Goal: Task Accomplishment & Management: Complete application form

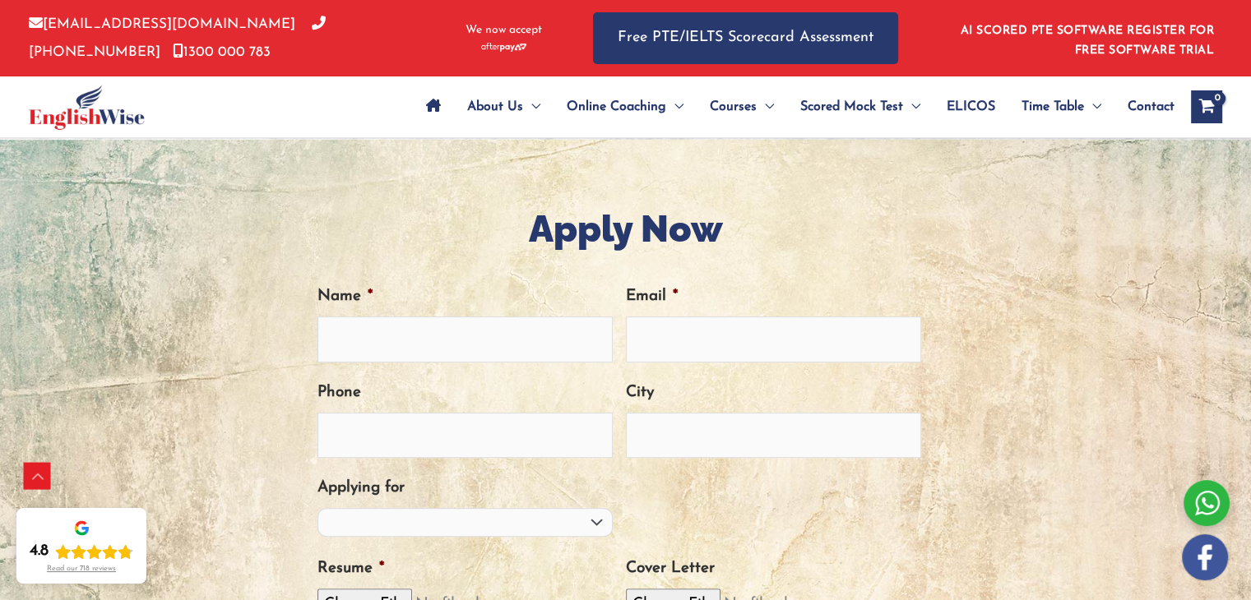
scroll to position [464, 0]
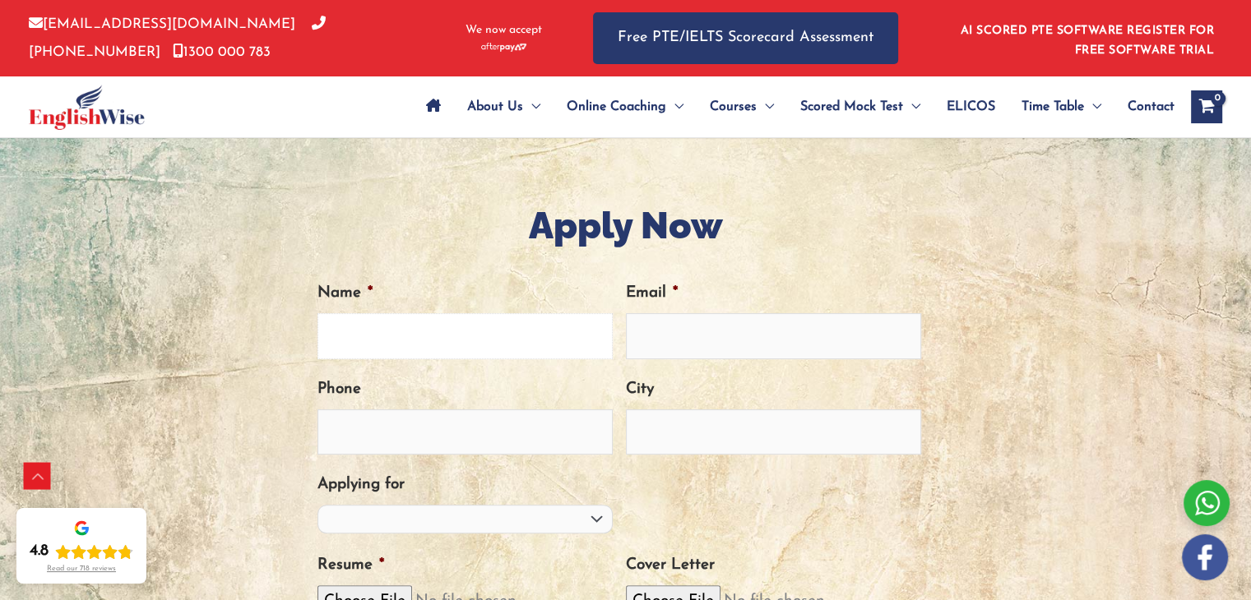
click at [500, 355] on input "Name *" at bounding box center [464, 335] width 295 height 45
type input "[PERSON_NAME]"
click at [731, 344] on input "Email *" at bounding box center [773, 335] width 295 height 45
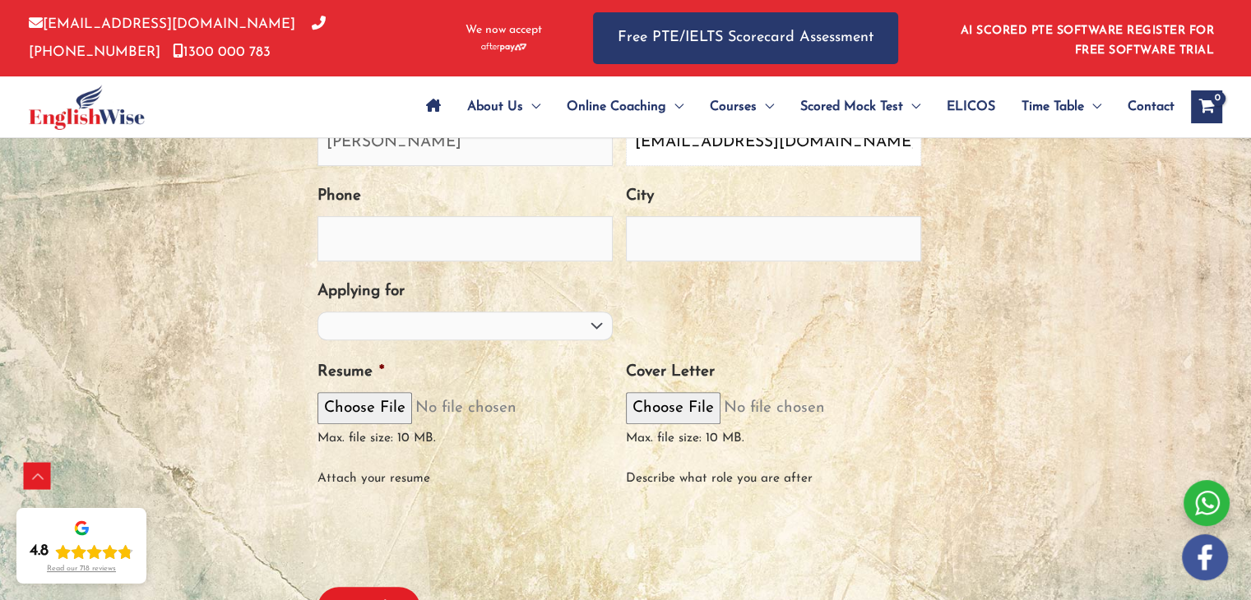
scroll to position [658, 0]
type input "[EMAIL_ADDRESS][DOMAIN_NAME]"
click at [580, 316] on select "PTE Trainer IELTS Trainer [PERSON_NAME] Trainer OET Trainer PTE/NAATI/IELTS Sal…" at bounding box center [464, 325] width 295 height 29
select select "PTE Trainer"
click at [317, 311] on select "PTE Trainer IELTS Trainer [PERSON_NAME] Trainer OET Trainer PTE/NAATI/IELTS Sal…" at bounding box center [464, 325] width 295 height 29
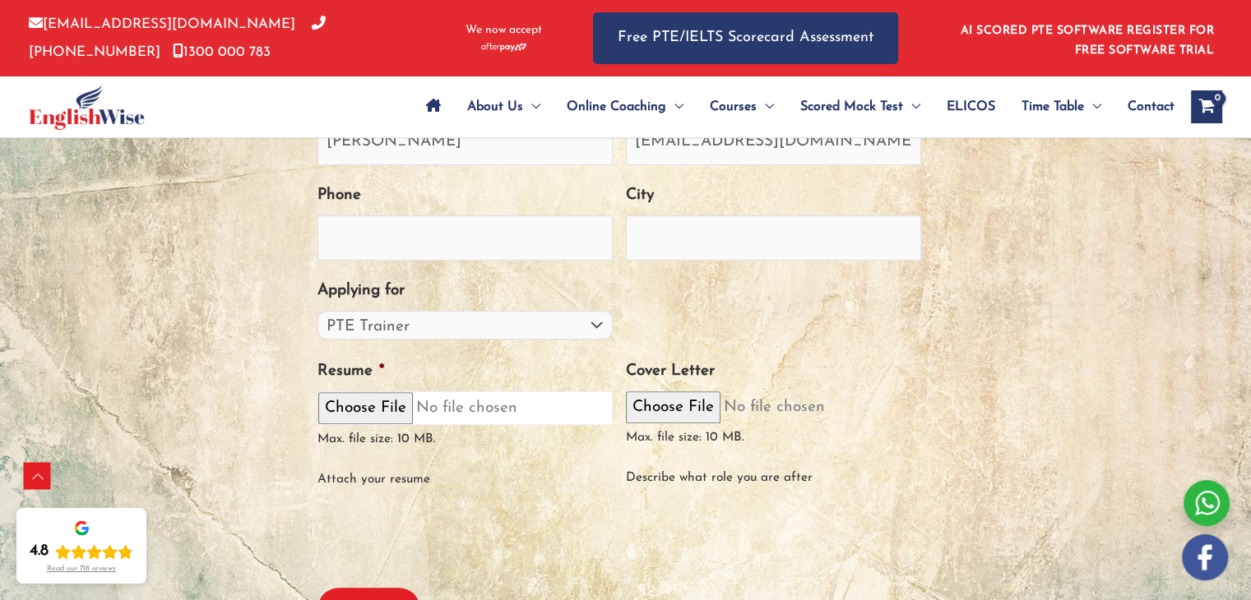
click at [386, 406] on input "Resume *" at bounding box center [464, 408] width 295 height 34
type input "C:\fakepath\kresume (1).pdf"
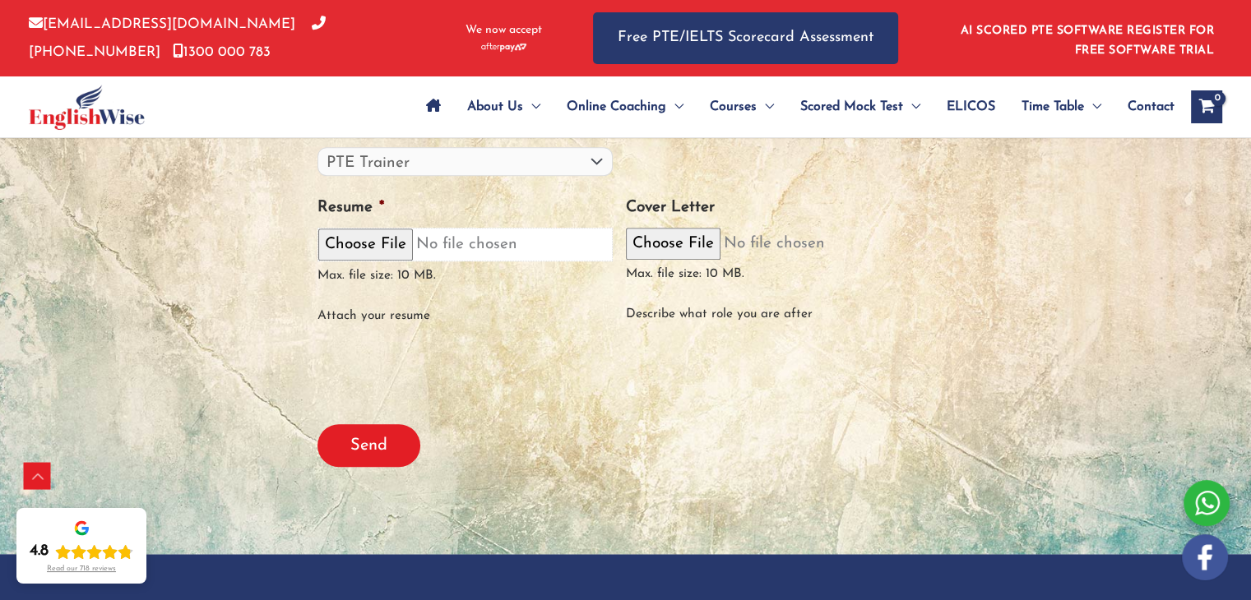
scroll to position [813, 0]
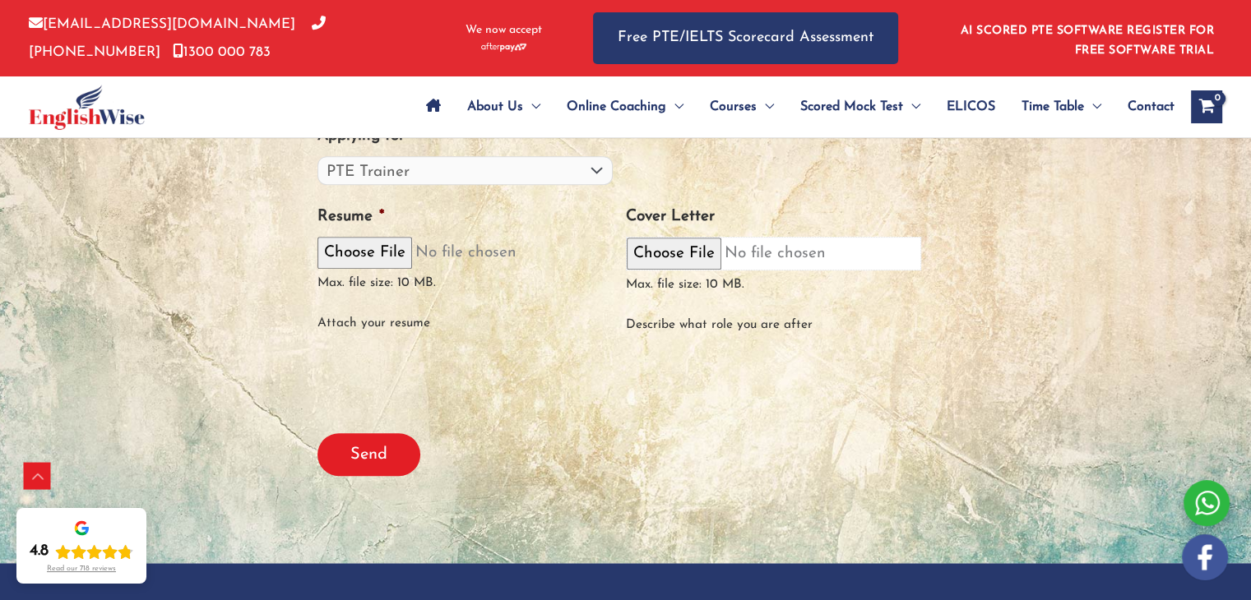
click at [681, 252] on input "Cover Letter" at bounding box center [773, 254] width 295 height 34
click at [706, 243] on input "Cover Letter" at bounding box center [773, 254] width 295 height 34
click at [658, 252] on input "Cover Letter" at bounding box center [773, 254] width 295 height 34
type input "C:\fakepath\[PERSON_NAME].pdf"
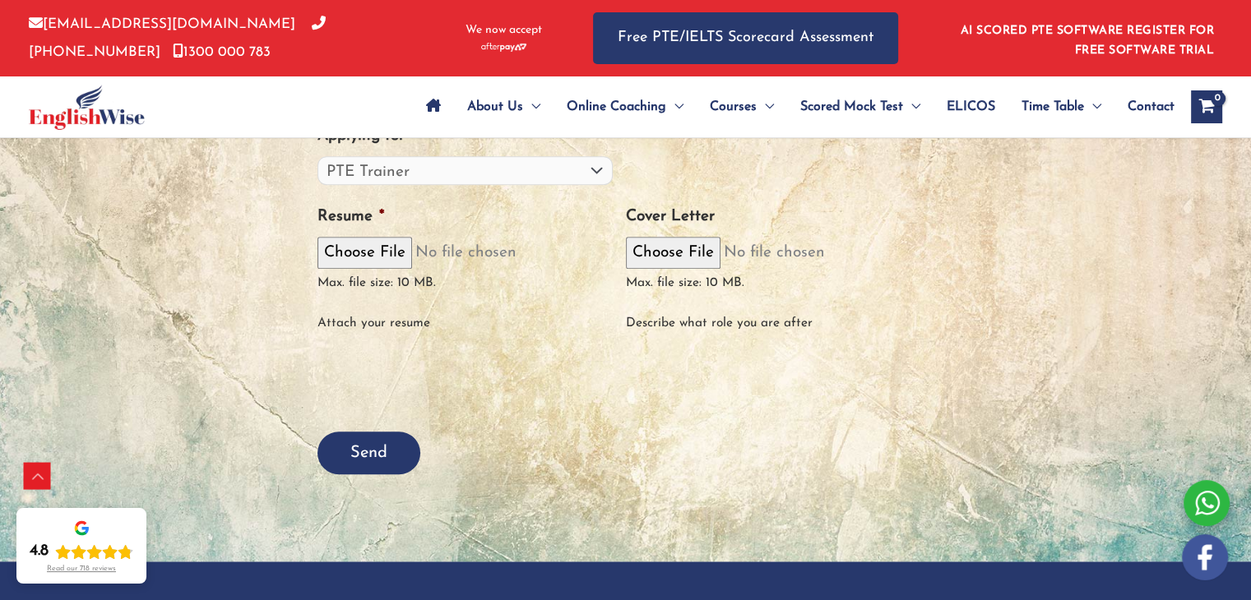
click at [368, 446] on input "Send" at bounding box center [368, 453] width 103 height 43
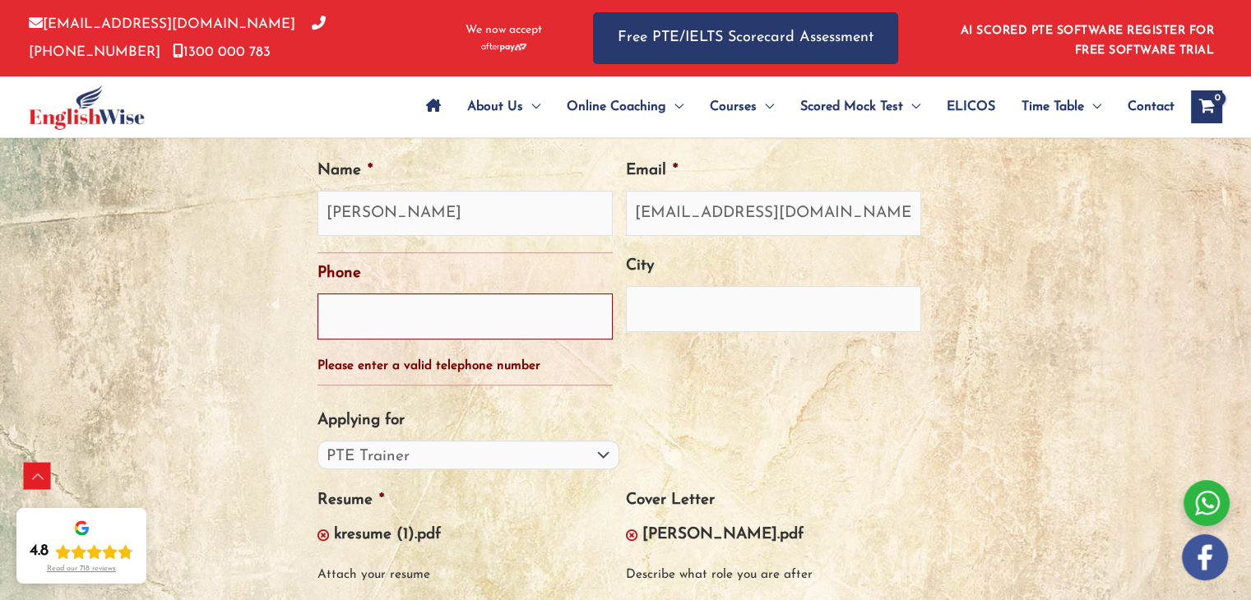
scroll to position [645, 0]
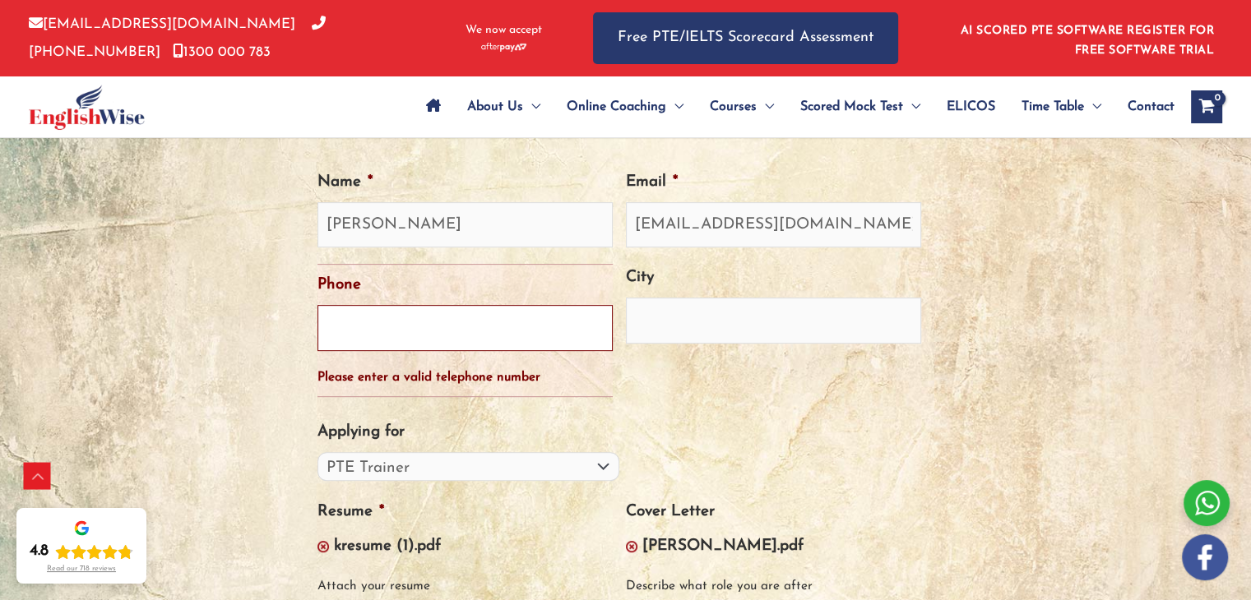
click at [415, 310] on input "Phone" at bounding box center [464, 327] width 295 height 45
type input "0475266187"
click at [660, 336] on input "City" at bounding box center [773, 320] width 295 height 45
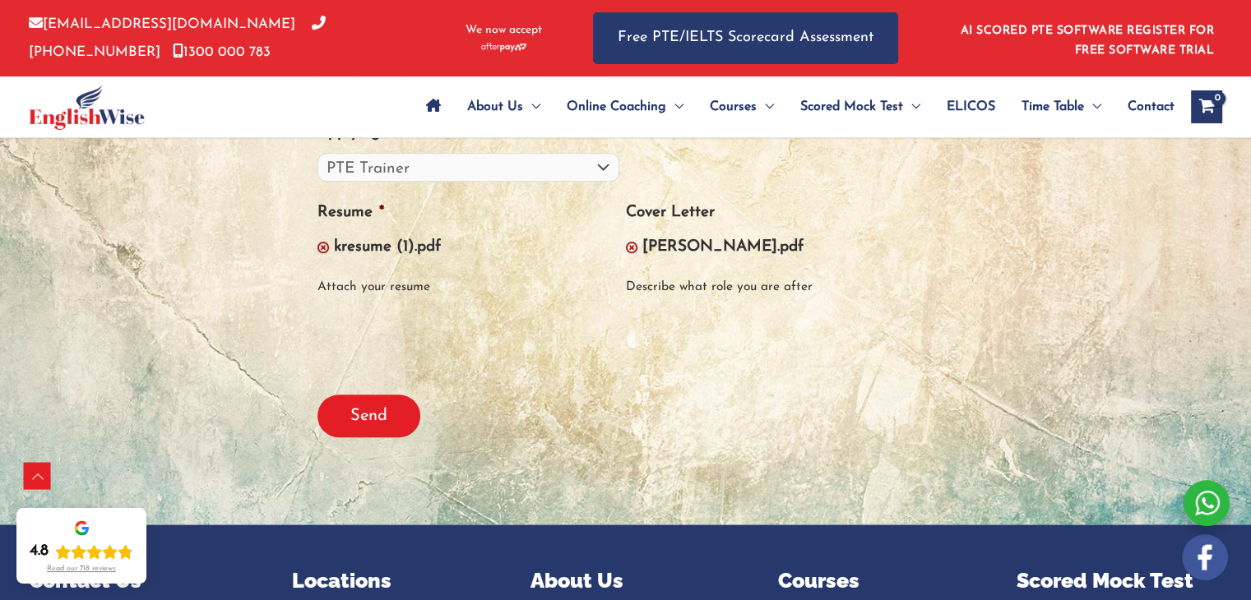
scroll to position [943, 0]
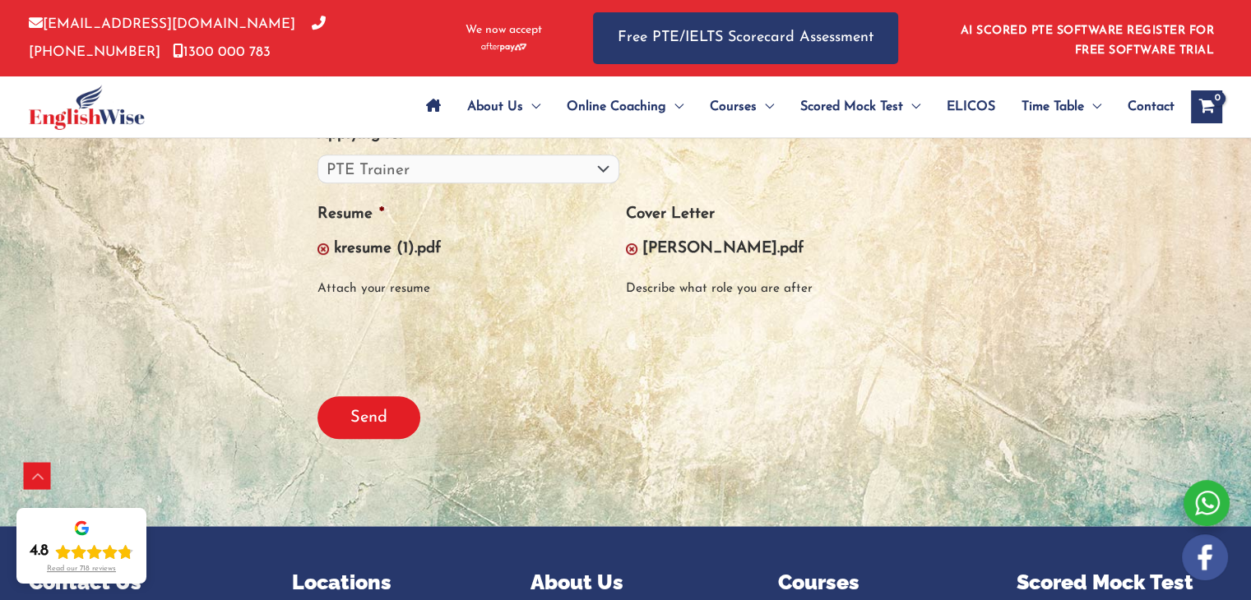
type input "[GEOGRAPHIC_DATA]"
click at [364, 407] on input "Send" at bounding box center [368, 417] width 103 height 43
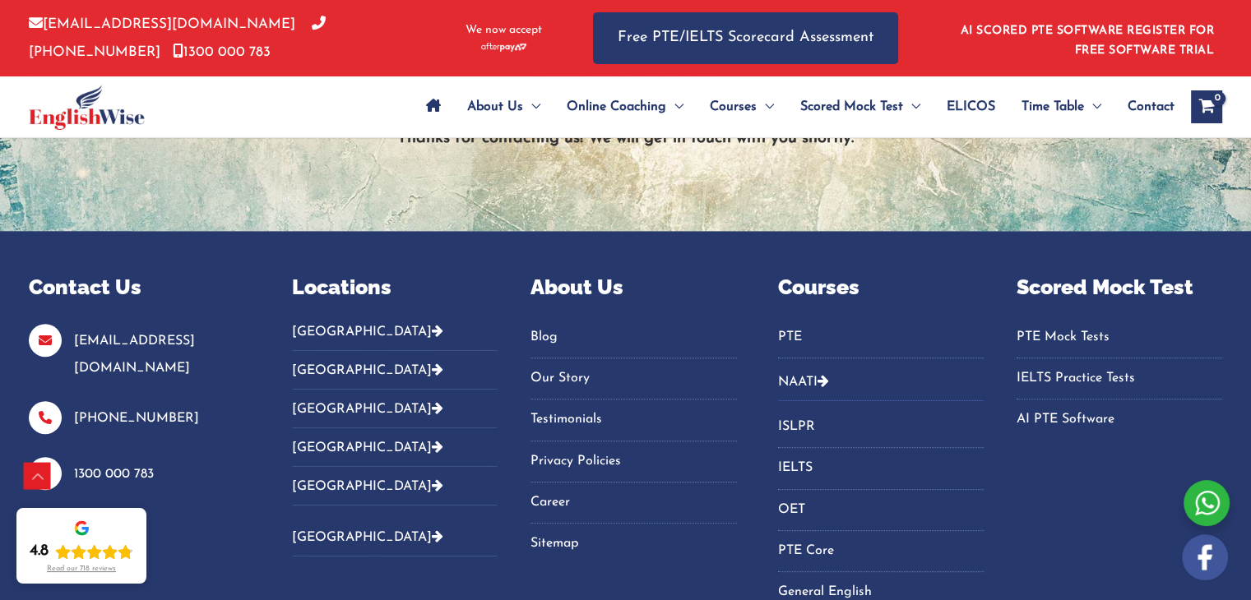
scroll to position [618, 0]
